Goal: Navigation & Orientation: Locate item on page

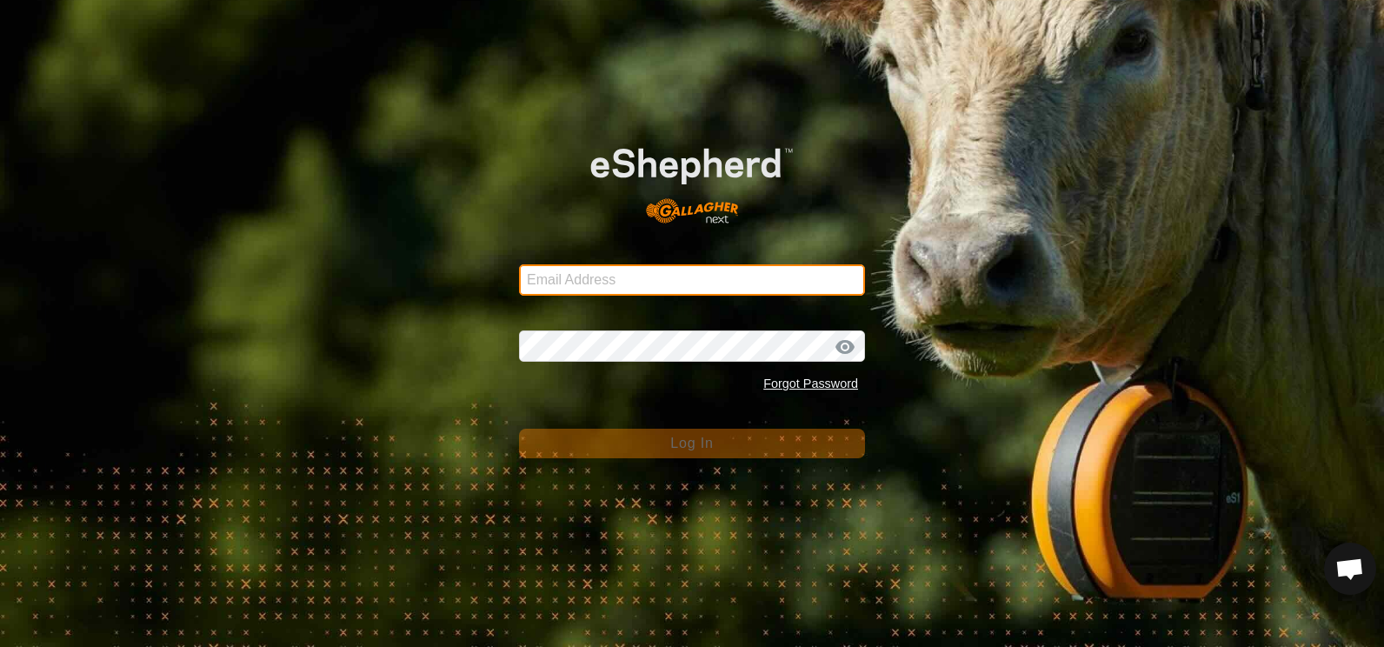
type input "[EMAIL_ADDRESS][DOMAIN_NAME]"
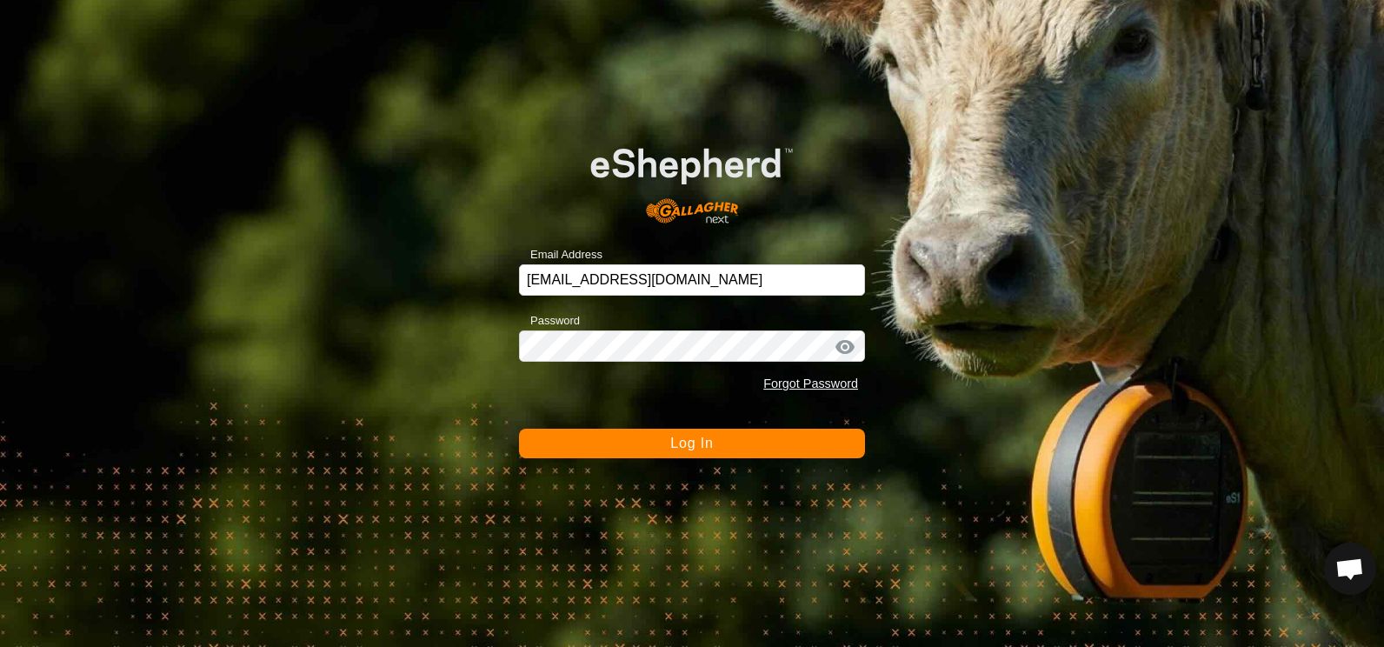
click at [694, 443] on span "Log In" at bounding box center [691, 442] width 43 height 15
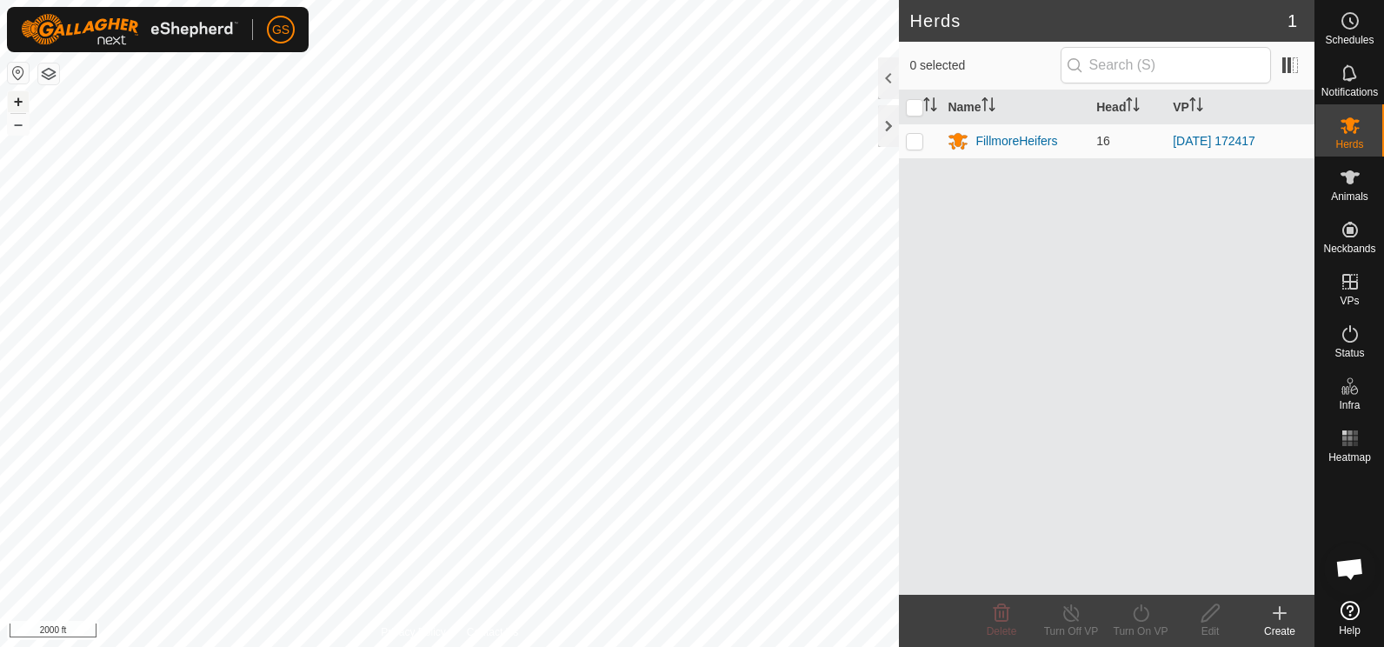
click at [20, 103] on button "+" at bounding box center [18, 101] width 21 height 21
click at [21, 103] on button "+" at bounding box center [18, 101] width 21 height 21
click at [17, 106] on button "+" at bounding box center [18, 101] width 21 height 21
click at [14, 99] on button "+" at bounding box center [18, 101] width 21 height 21
click at [20, 130] on button "–" at bounding box center [18, 124] width 21 height 21
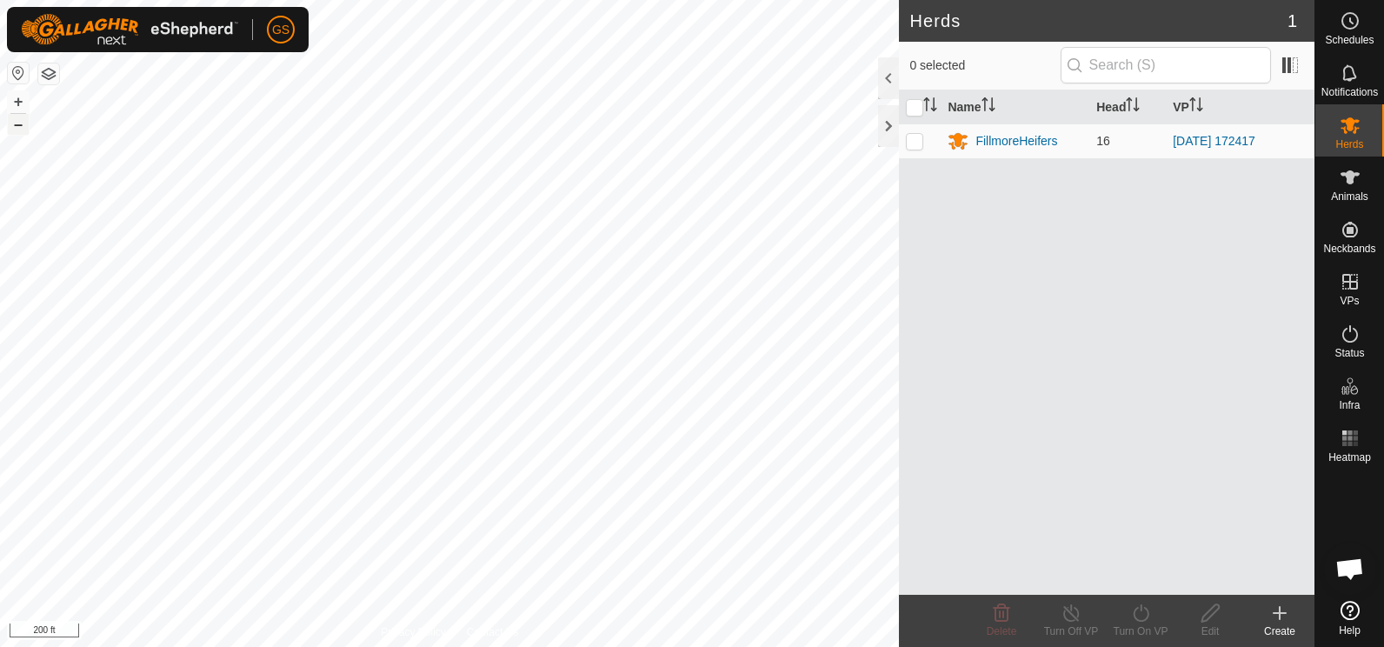
click at [20, 130] on button "–" at bounding box center [18, 124] width 21 height 21
